Goal: Transaction & Acquisition: Purchase product/service

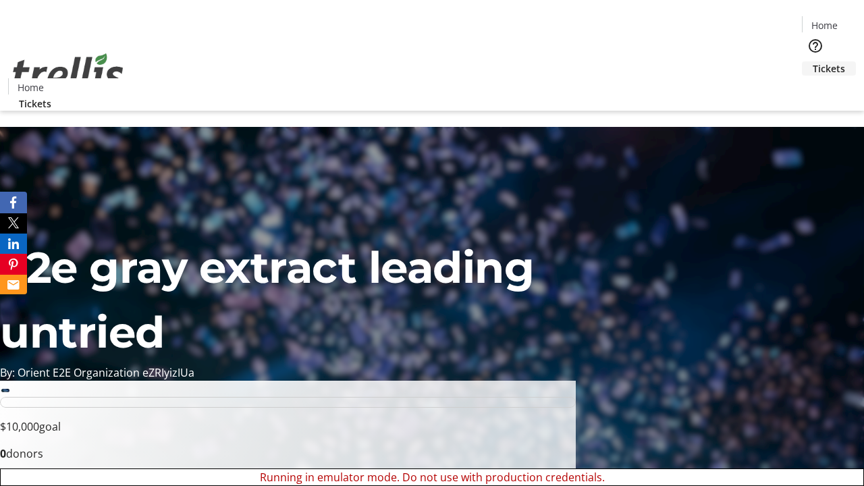
click at [812, 61] on span "Tickets" at bounding box center [828, 68] width 32 height 14
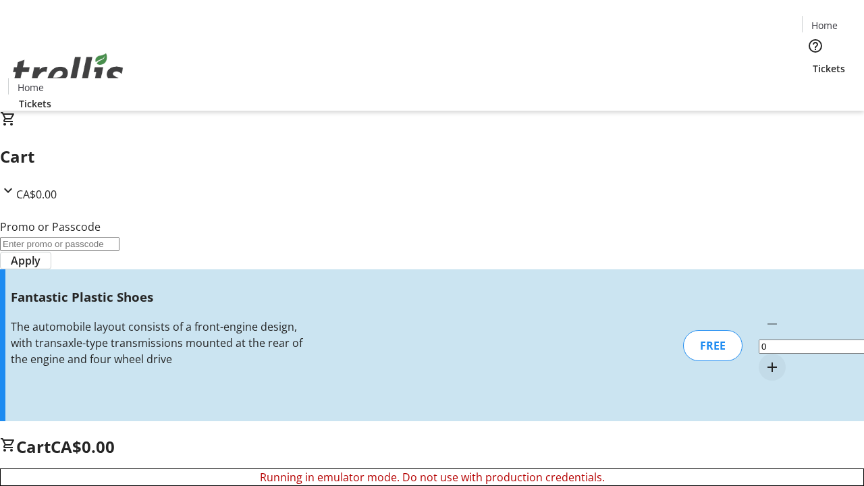
click at [764, 359] on mat-icon "Increment by one" at bounding box center [772, 367] width 16 height 16
type input "1"
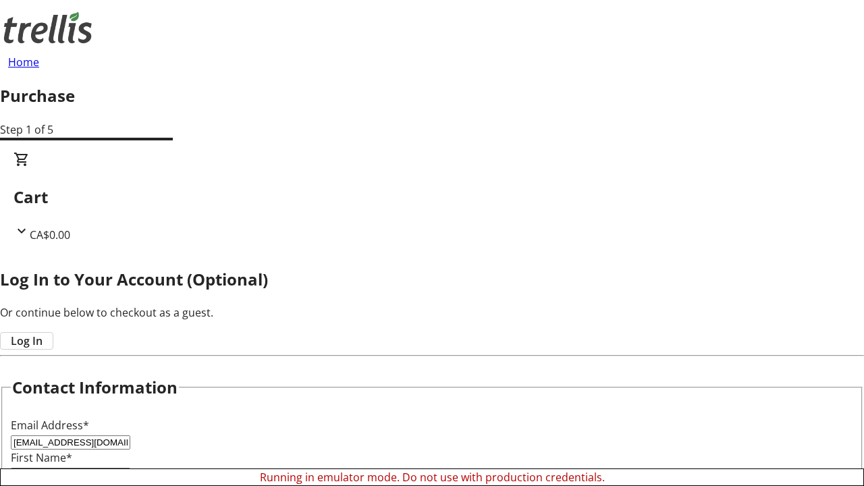
type input "Wisoky"
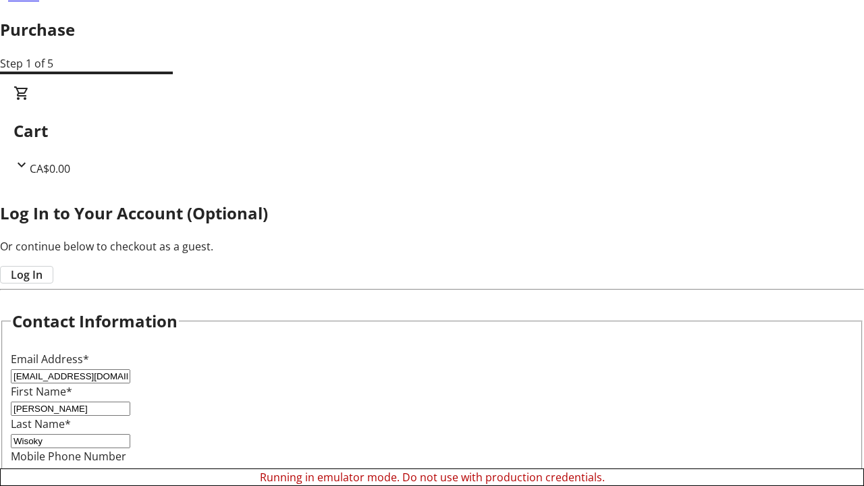
scroll to position [134, 0]
